Goal: Check status: Check status

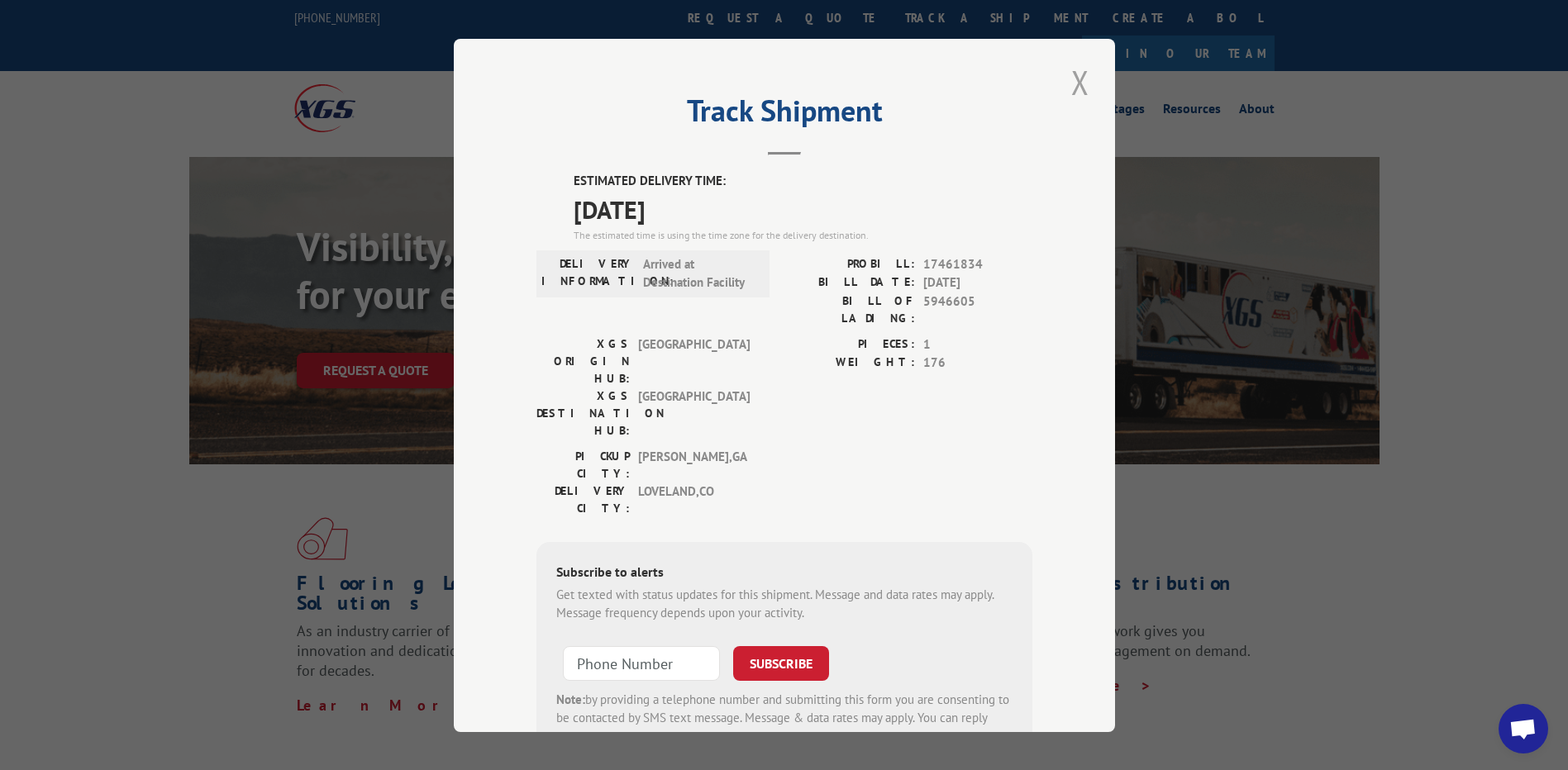
click at [1070, 76] on button "Close modal" at bounding box center [1079, 82] width 28 height 45
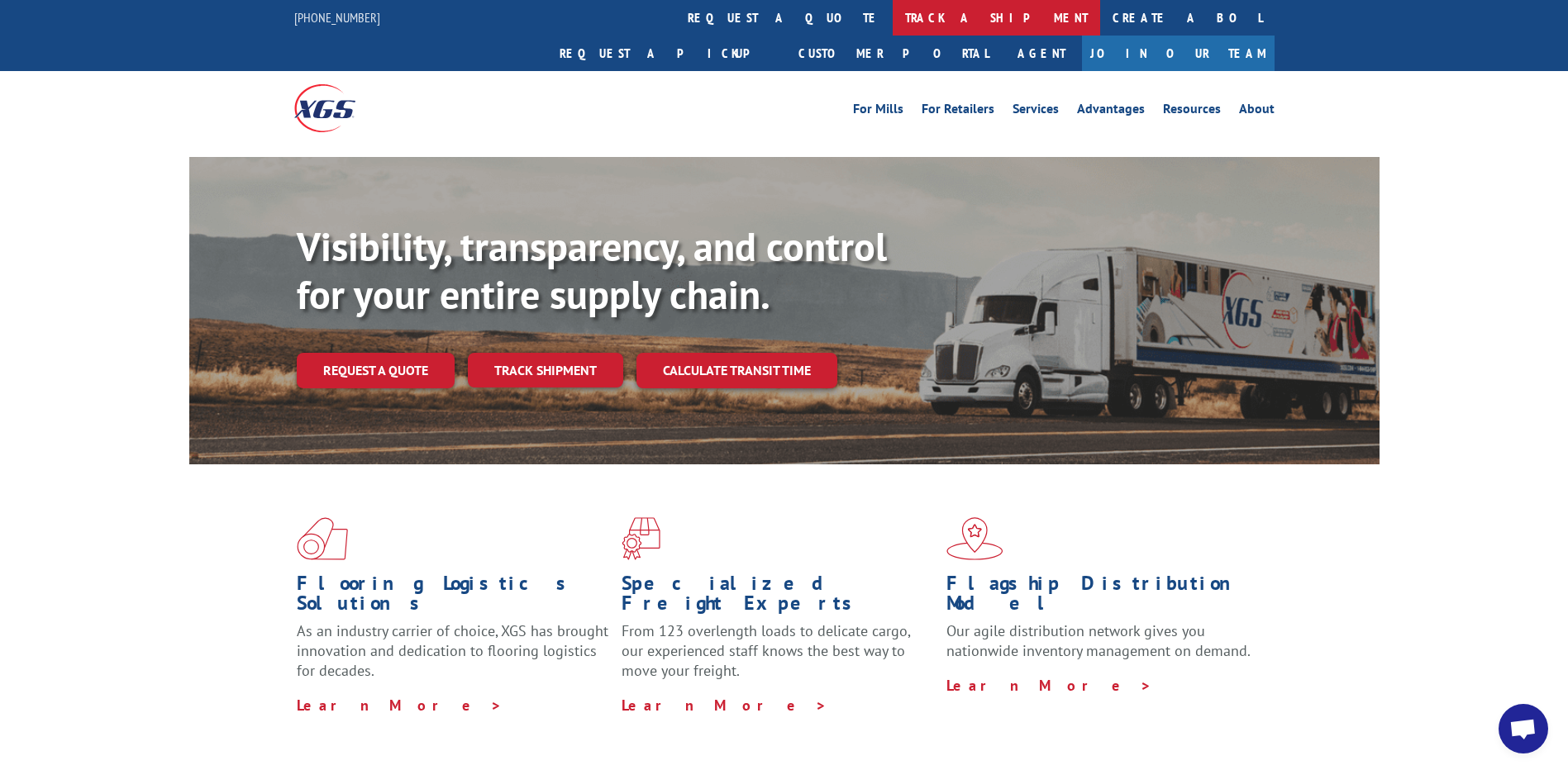
click at [892, 14] on link "track a shipment" at bounding box center [996, 17] width 207 height 36
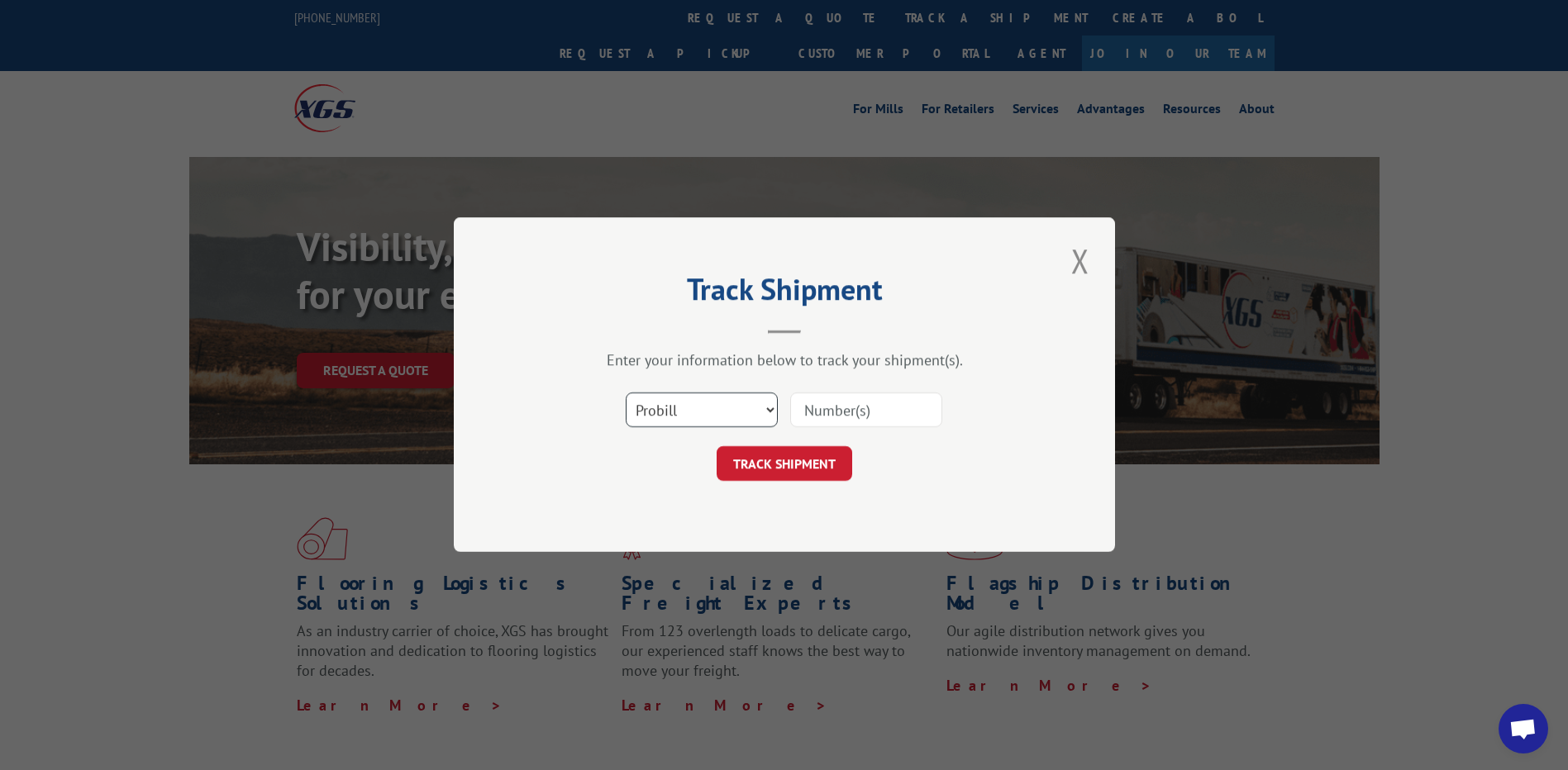
drag, startPoint x: 723, startPoint y: 413, endPoint x: 714, endPoint y: 423, distance: 13.5
click at [721, 413] on select "Select category... Probill BOL PO" at bounding box center [701, 411] width 152 height 35
click at [625, 394] on select "Select category... Probill BOL PO" at bounding box center [701, 411] width 152 height 35
click at [661, 398] on select "Select category... Probill BOL PO" at bounding box center [701, 411] width 152 height 35
select select "po"
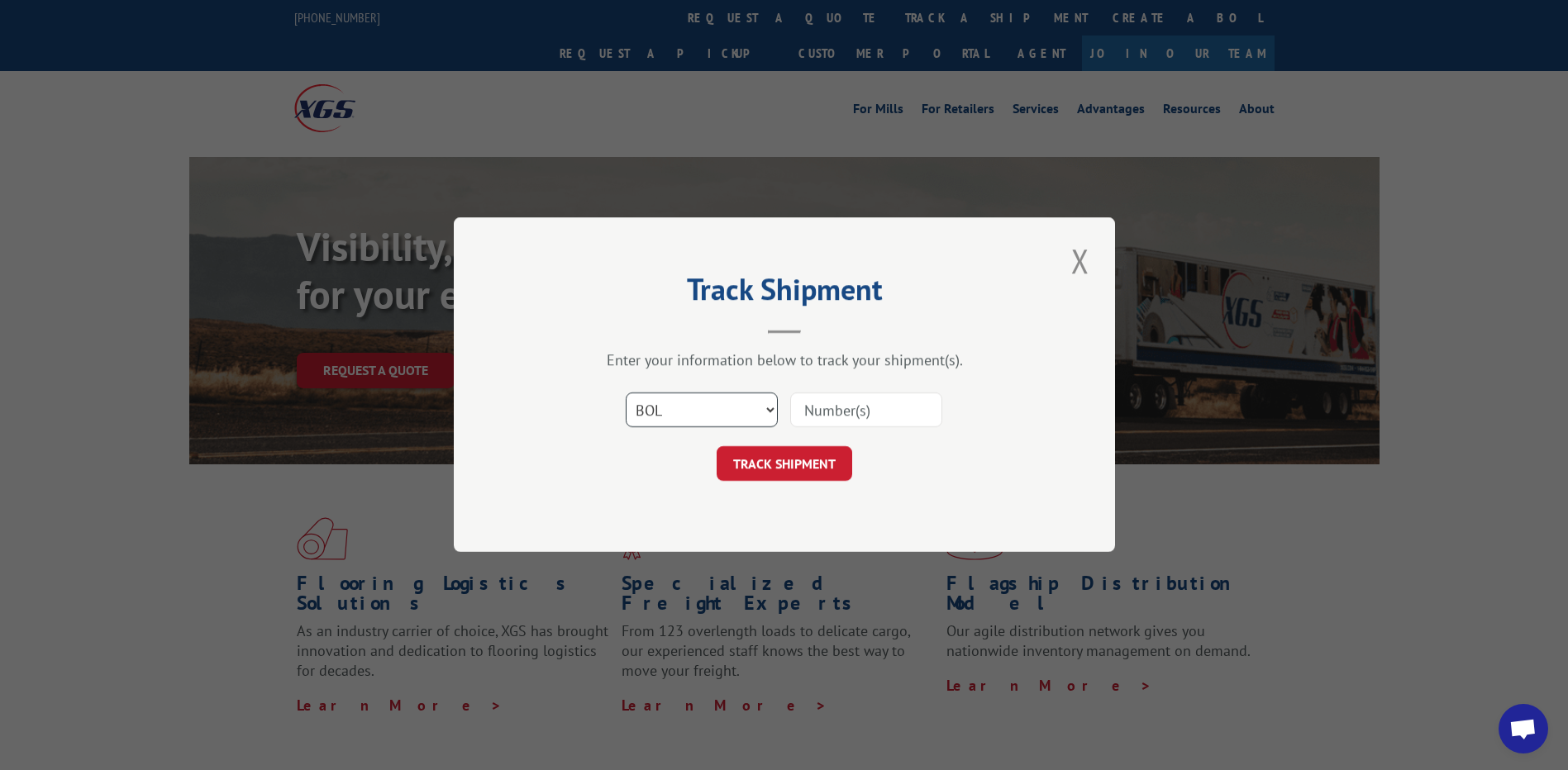
click at [625, 394] on select "Select category... Probill BOL PO" at bounding box center [701, 411] width 152 height 35
click at [821, 412] on input at bounding box center [866, 411] width 152 height 35
paste input "44532559"
type input "44532559"
click at [792, 471] on button "TRACK SHIPMENT" at bounding box center [784, 465] width 135 height 35
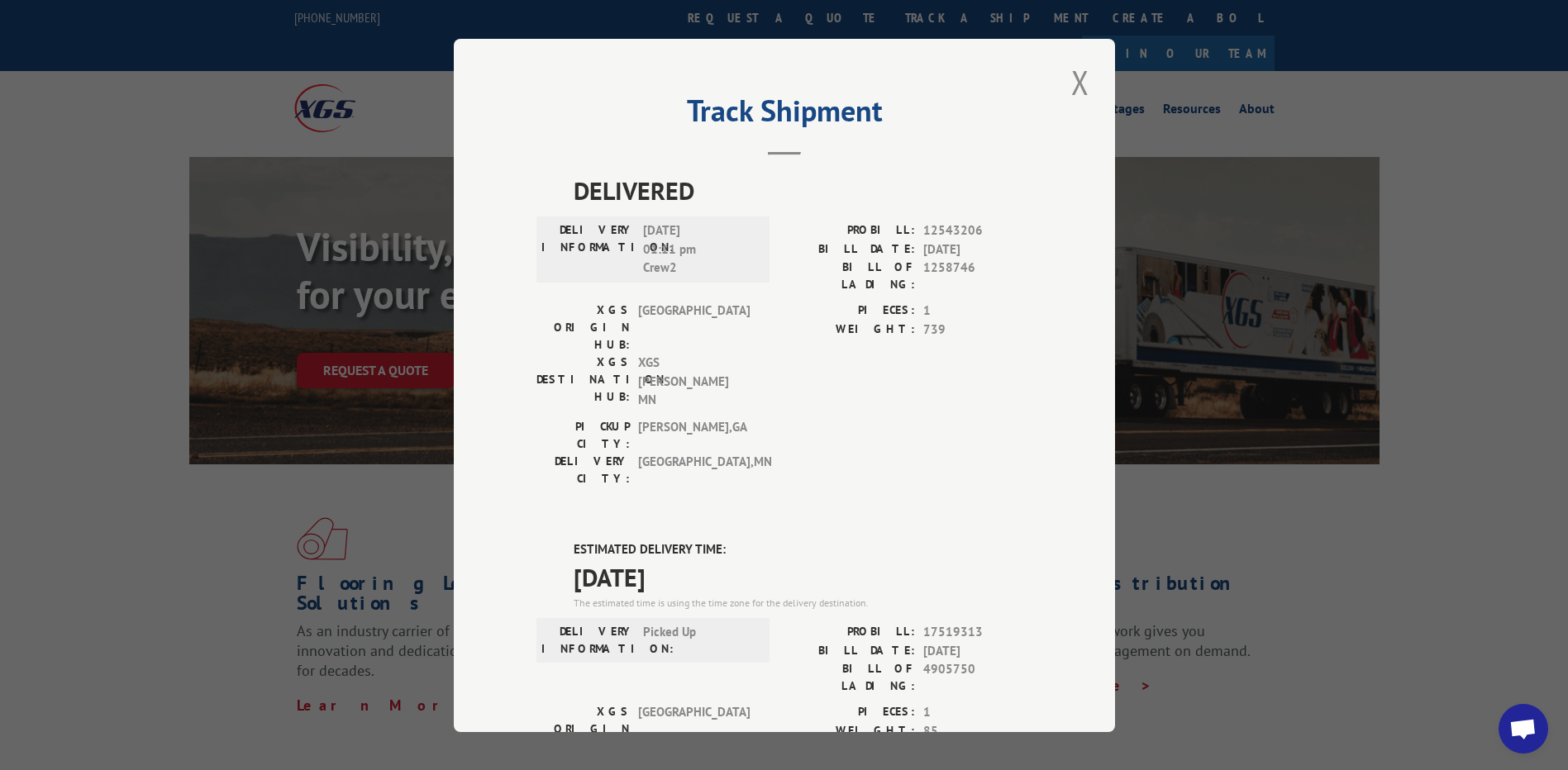
scroll to position [83, 0]
